Goal: Transaction & Acquisition: Download file/media

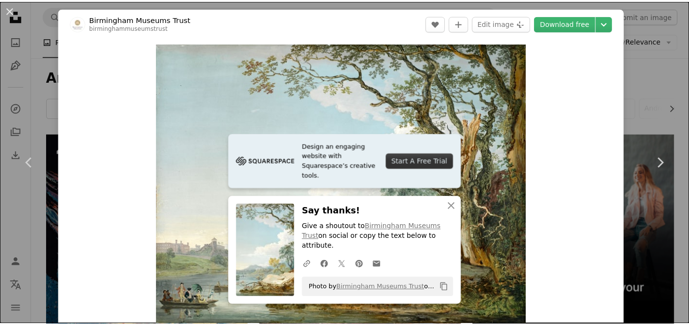
scroll to position [381, 0]
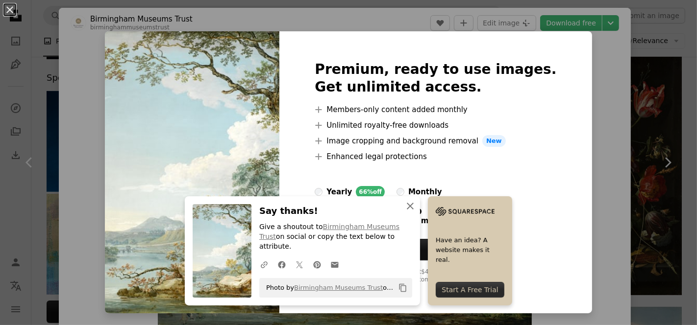
click at [416, 212] on icon "An X shape" at bounding box center [410, 206] width 12 height 12
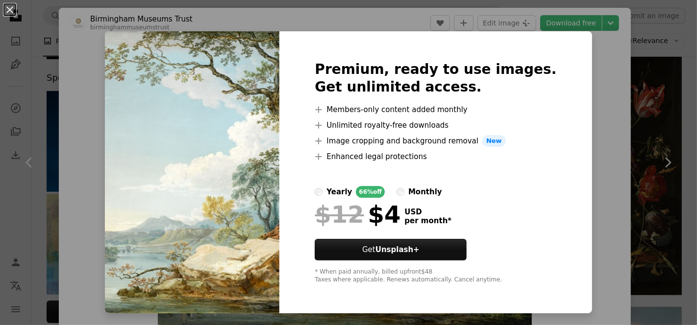
click at [588, 162] on div "An X shape Premium, ready to use images. Get unlimited access. A plus sign Memb…" at bounding box center [348, 162] width 697 height 325
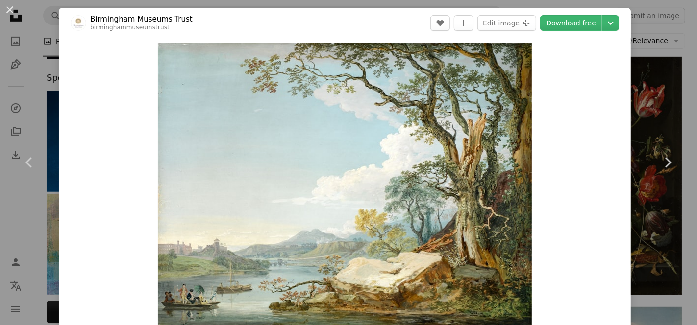
click at [612, 17] on header "Birmingham Museums Trust birminghammuseumstrust A heart A plus sign Edit image …" at bounding box center [345, 23] width 572 height 30
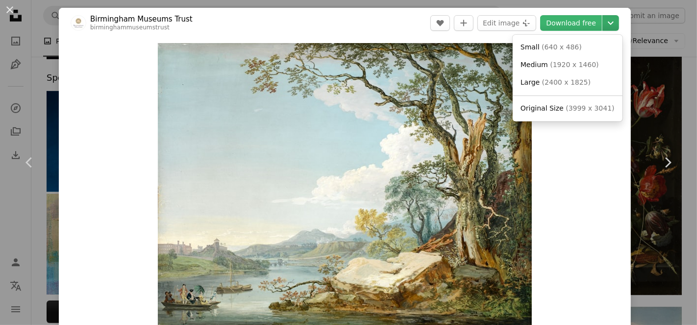
click at [603, 20] on icon "Chevron down" at bounding box center [611, 23] width 16 height 12
click at [567, 69] on span "( 1920 x 1460 )" at bounding box center [574, 65] width 49 height 8
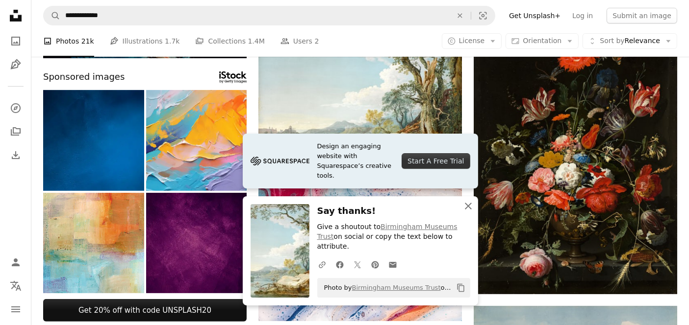
click at [472, 212] on icon "An X shape" at bounding box center [468, 206] width 12 height 12
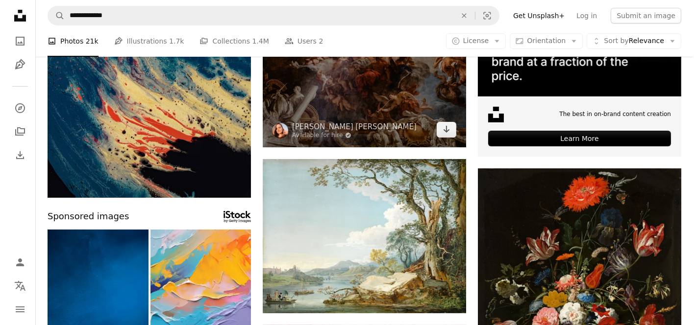
scroll to position [326, 0]
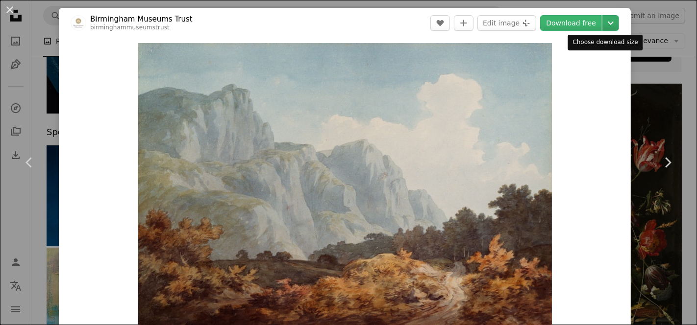
click at [604, 23] on icon "Chevron down" at bounding box center [611, 23] width 16 height 12
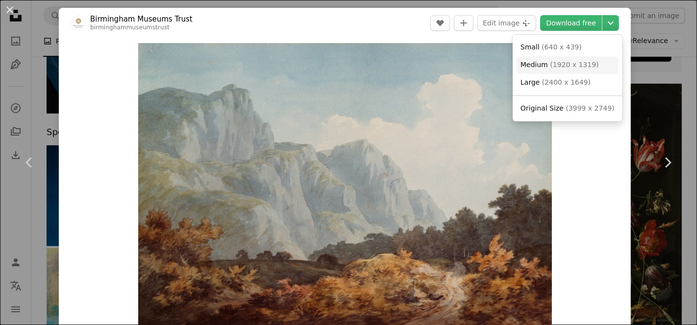
click at [574, 63] on span "( 1920 x 1319 )" at bounding box center [574, 65] width 49 height 8
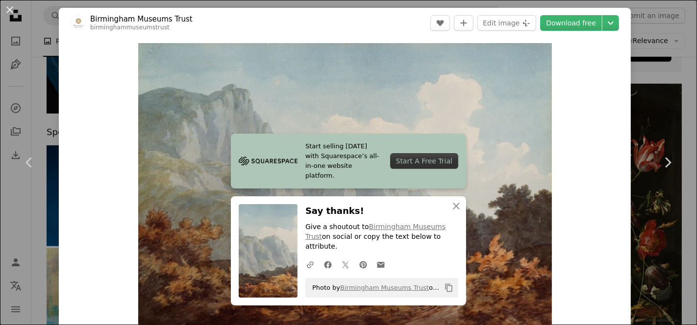
click at [12, 9] on button "An X shape" at bounding box center [10, 10] width 12 height 12
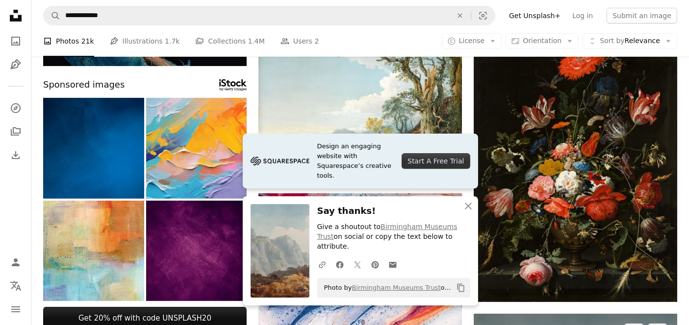
scroll to position [435, 0]
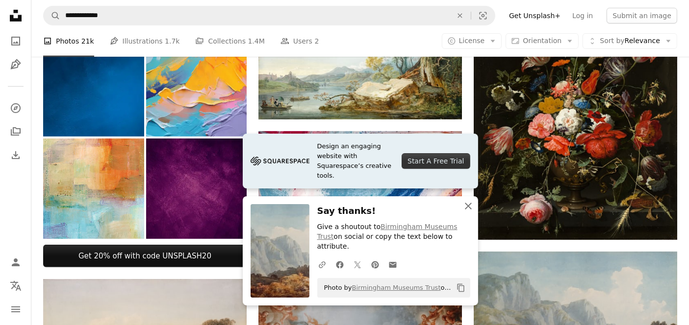
click at [470, 212] on icon "An X shape" at bounding box center [468, 206] width 12 height 12
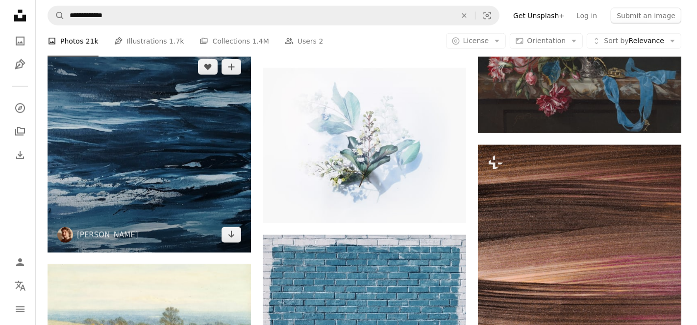
scroll to position [1236, 0]
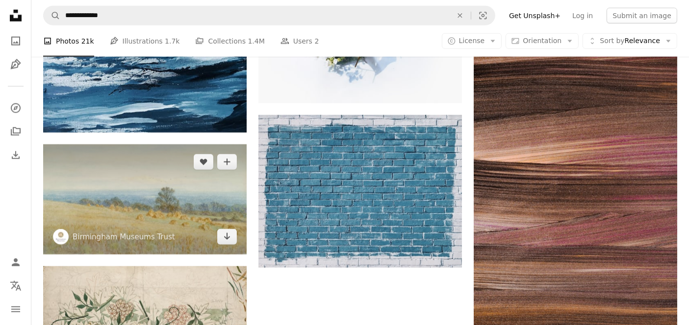
click at [191, 173] on img at bounding box center [144, 200] width 203 height 111
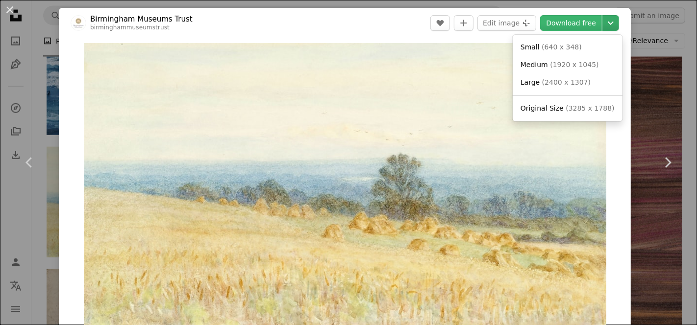
click at [608, 23] on icon "Choose download size" at bounding box center [611, 23] width 6 height 3
click at [554, 69] on span "( 1920 x 1045 )" at bounding box center [574, 65] width 49 height 8
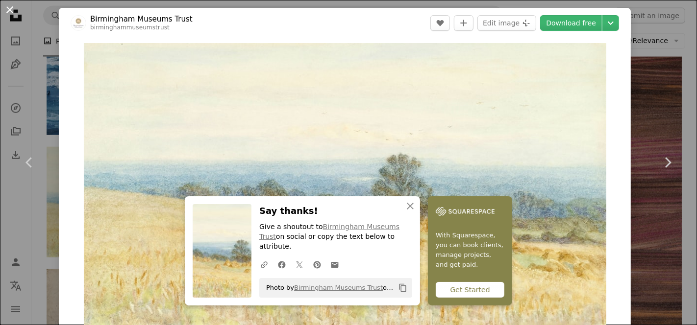
click at [7, 8] on button "An X shape" at bounding box center [10, 10] width 12 height 12
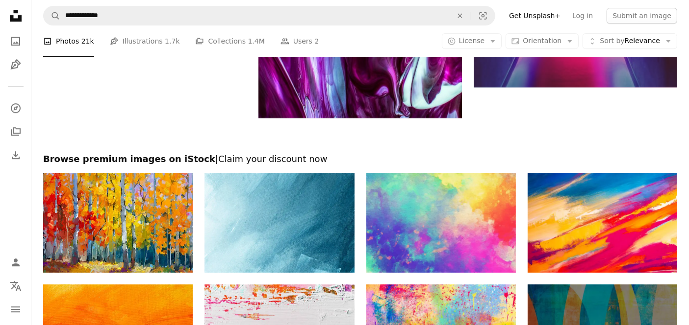
scroll to position [3011, 0]
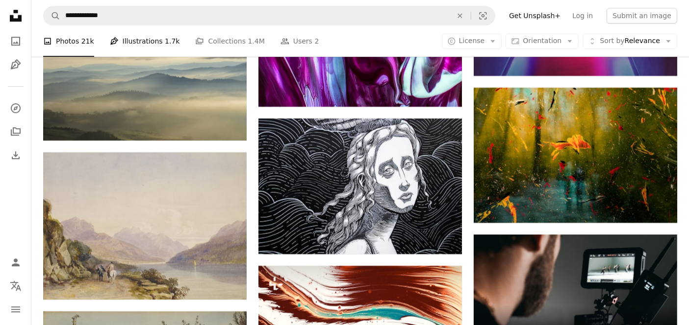
click at [165, 36] on span "1.7k" at bounding box center [172, 41] width 15 height 11
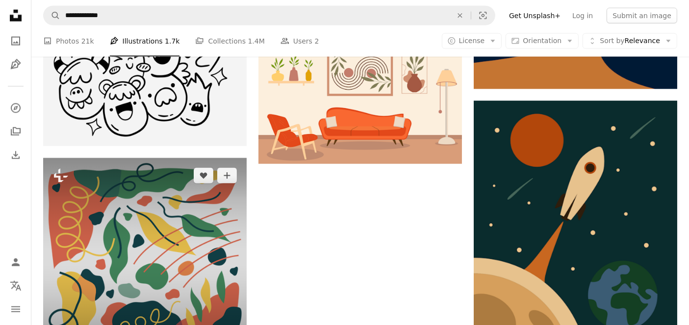
scroll to position [1361, 0]
